Goal: Book appointment/travel/reservation

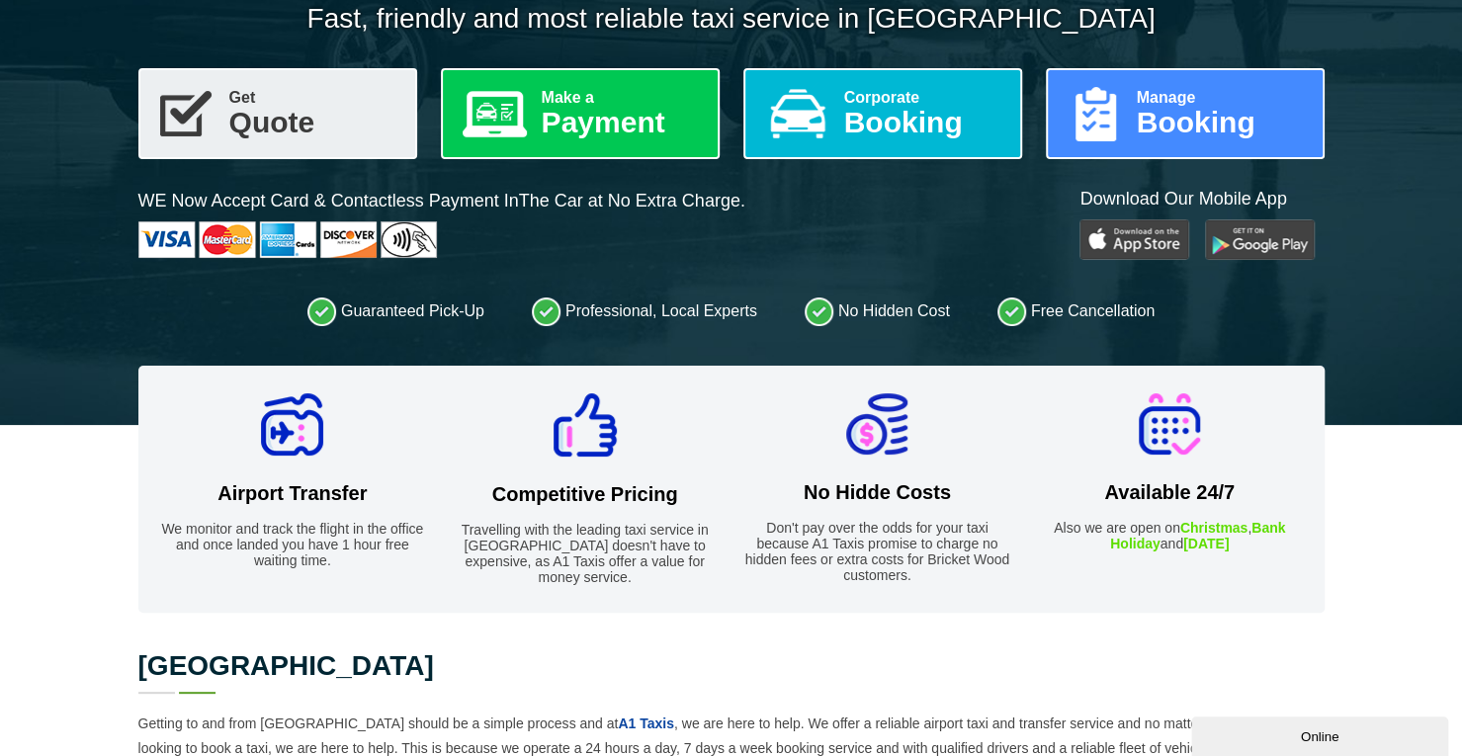
scroll to position [180, 0]
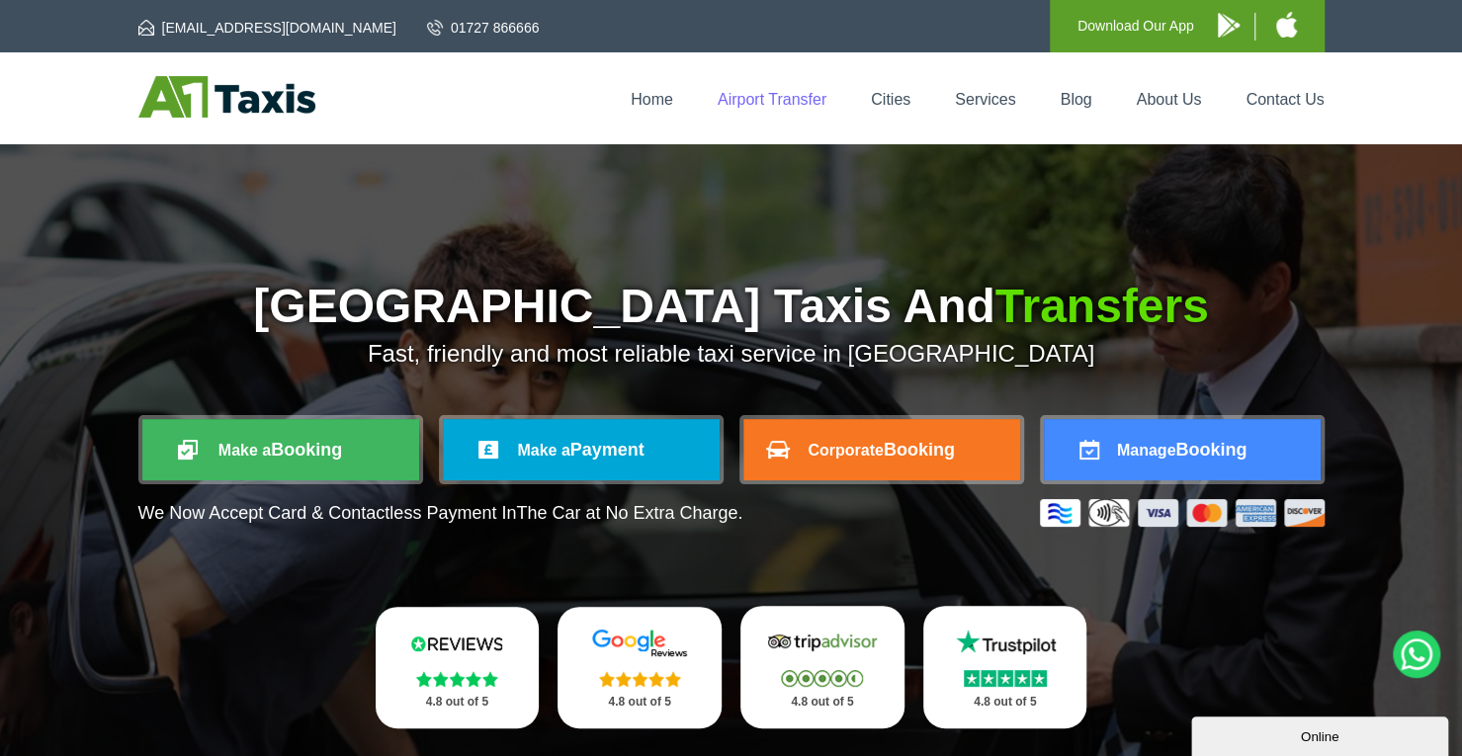
click at [769, 98] on link "Airport Transfer" at bounding box center [772, 99] width 109 height 17
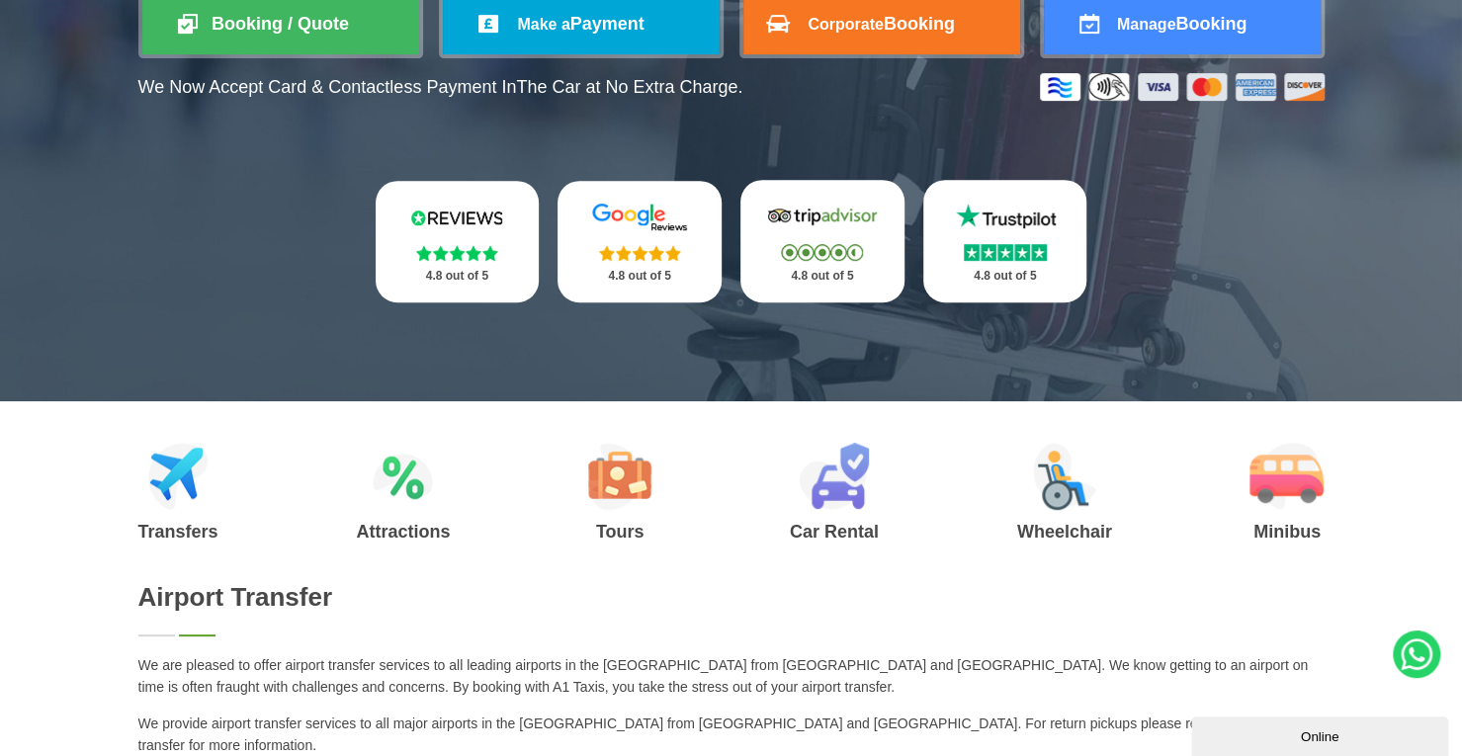
scroll to position [251, 0]
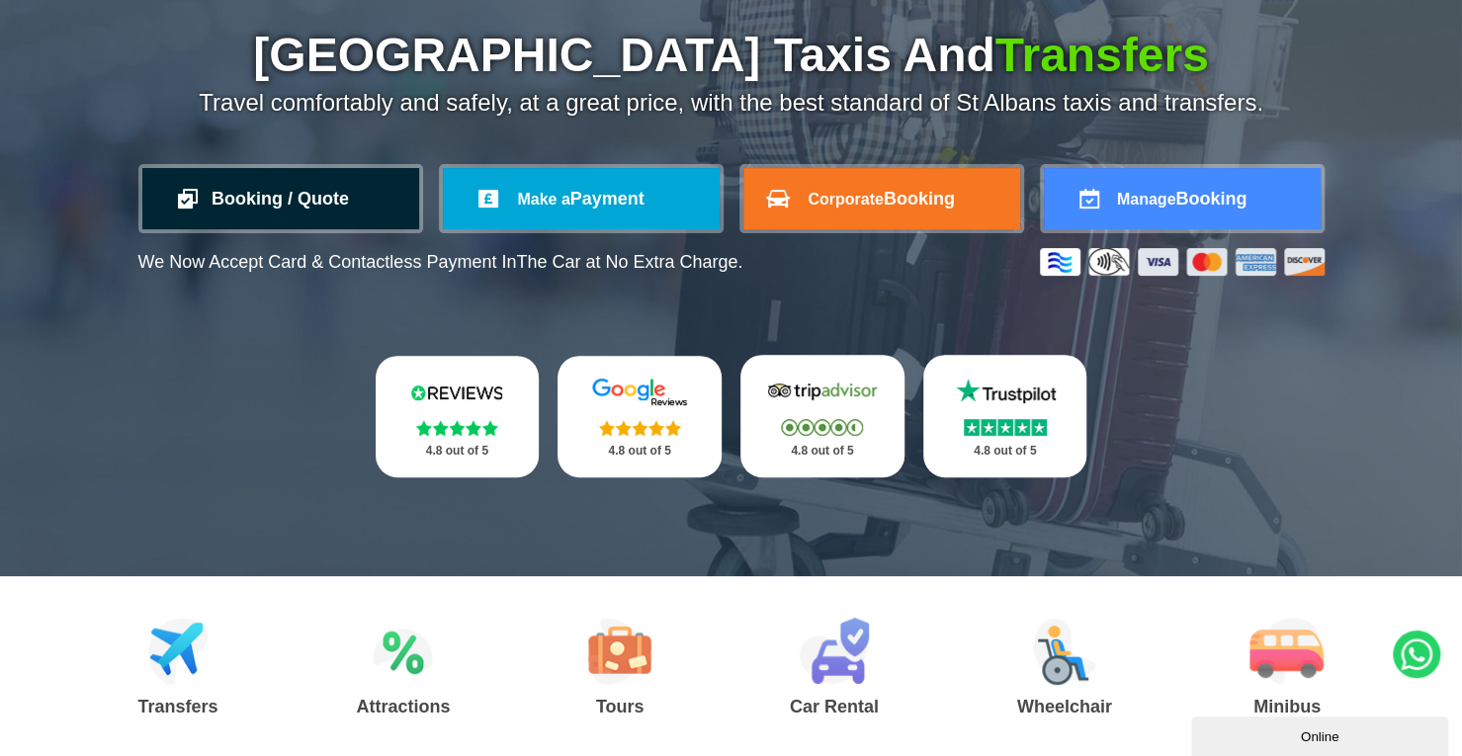
click at [303, 201] on link "Booking / Quote" at bounding box center [280, 198] width 277 height 61
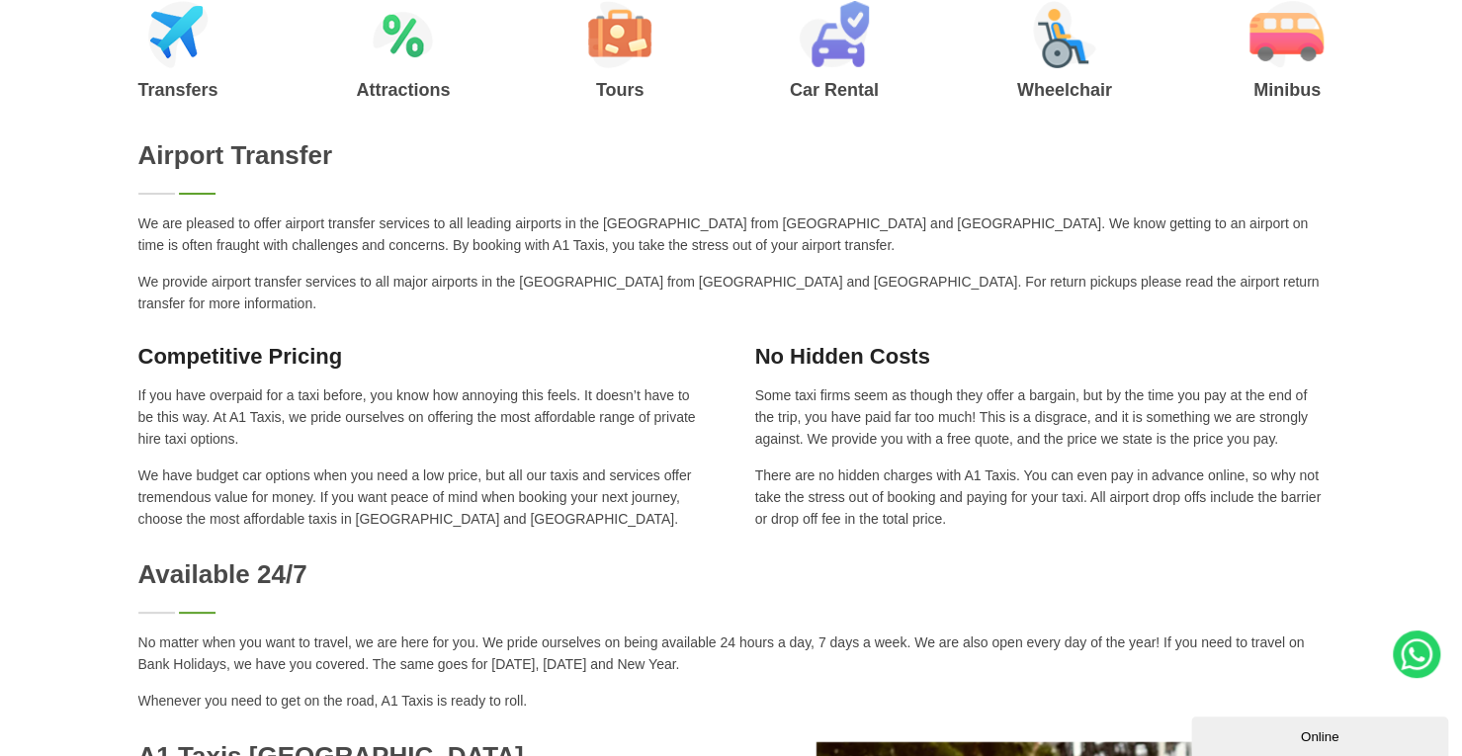
scroll to position [251, 0]
